Goal: Find specific page/section: Find specific page/section

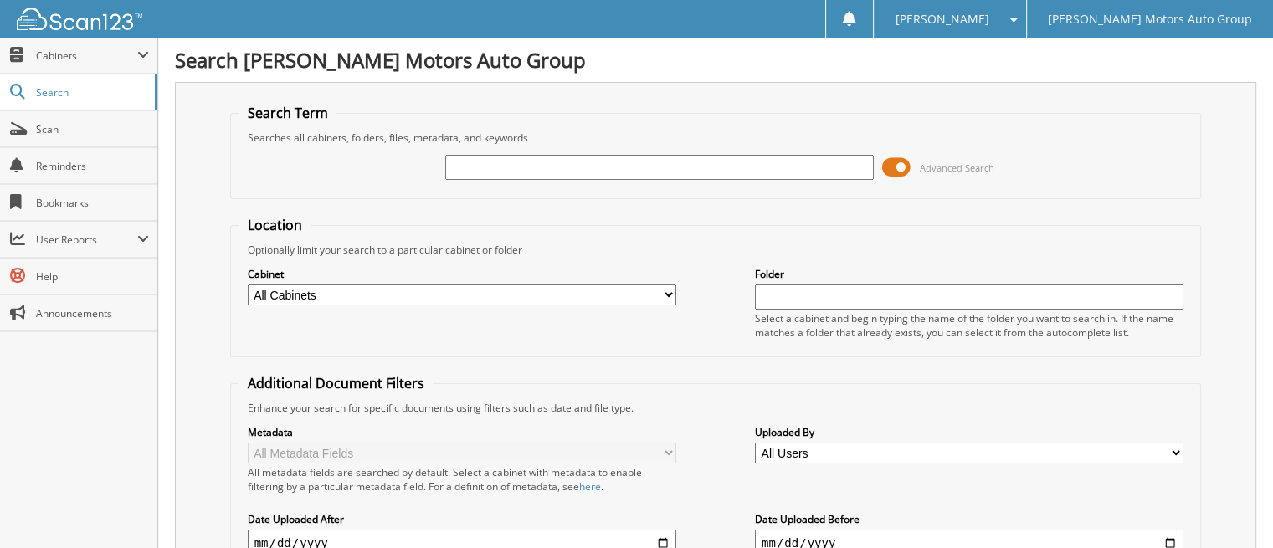
click at [532, 160] on input "text" at bounding box center [659, 167] width 429 height 25
type input "n"
type input "[PERSON_NAME]"
click at [884, 166] on span at bounding box center [896, 167] width 28 height 25
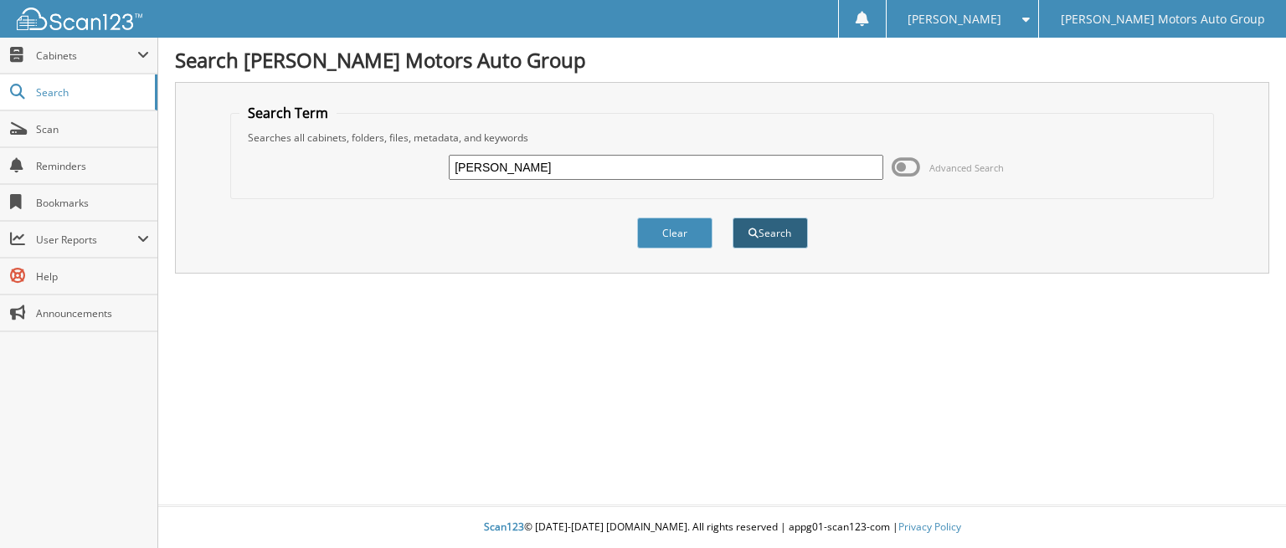
click at [773, 229] on button "Search" at bounding box center [769, 233] width 75 height 31
